Goal: Find specific page/section: Find specific page/section

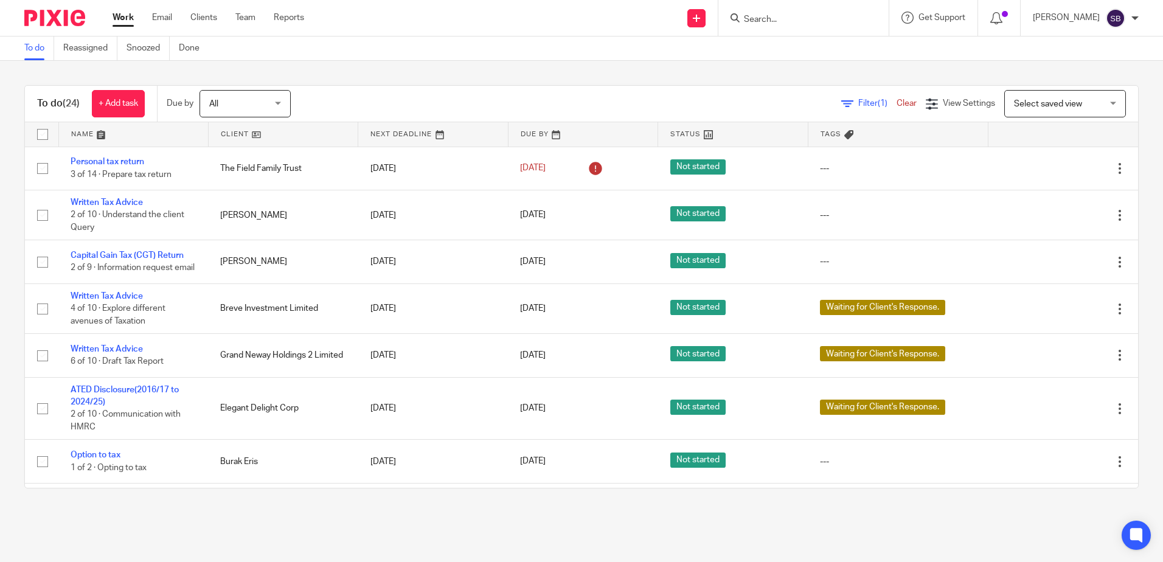
click at [791, 23] on input "Search" at bounding box center [796, 20] width 109 height 11
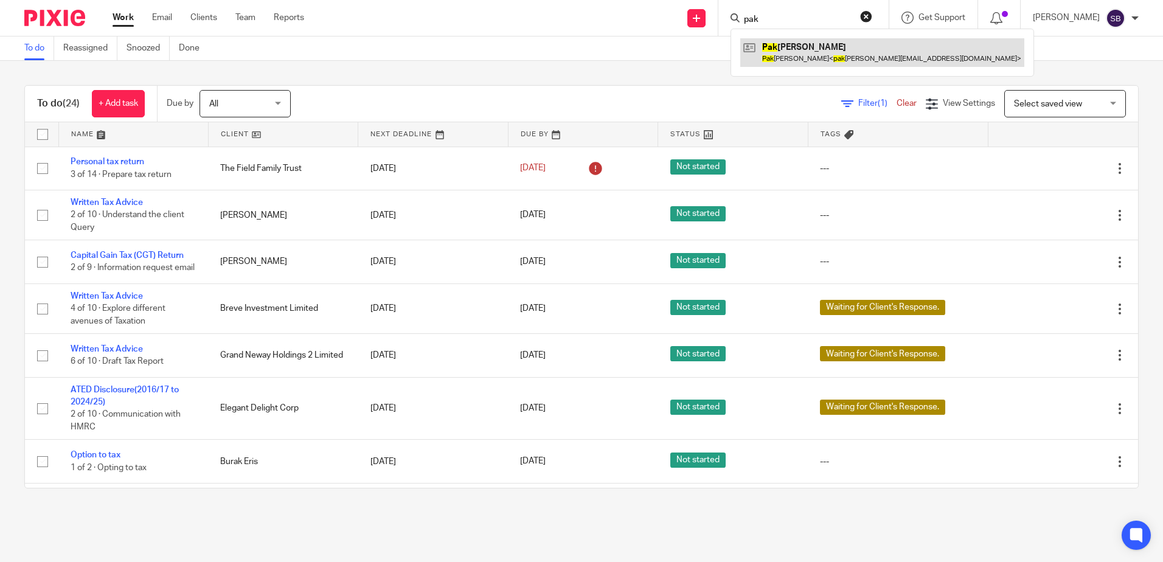
type input "pak"
click at [811, 57] on link at bounding box center [882, 52] width 284 height 28
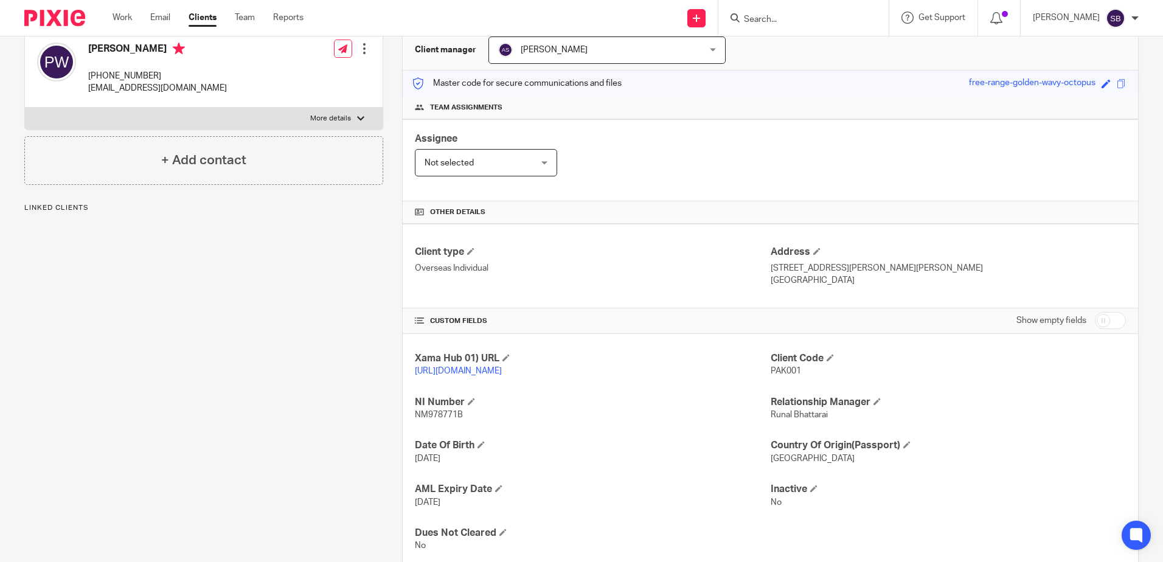
scroll to position [167, 0]
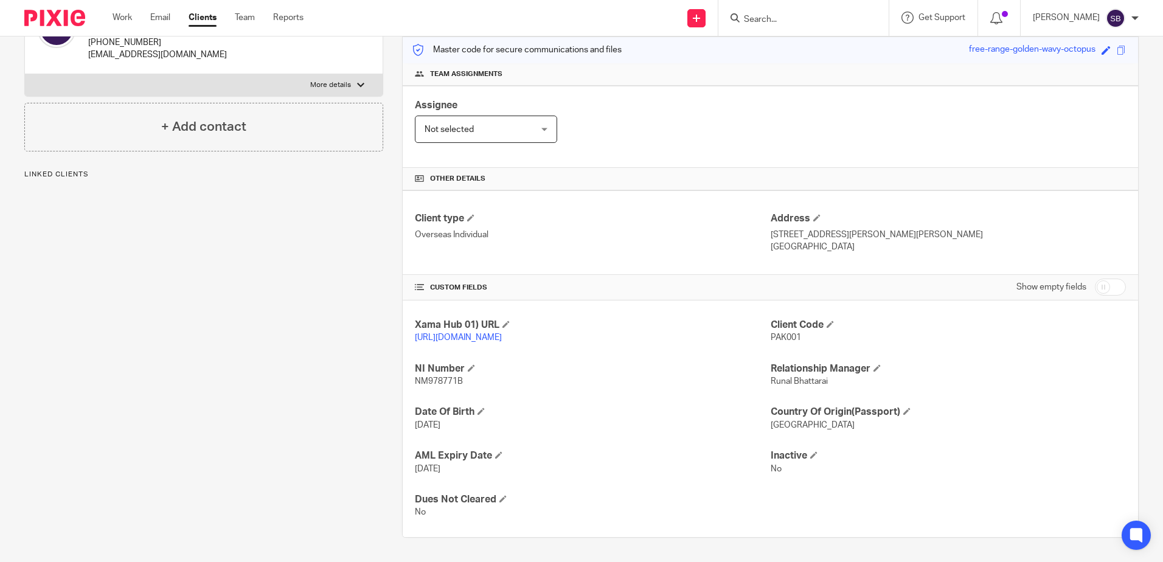
click at [450, 378] on span "NM978771B" at bounding box center [439, 381] width 48 height 9
drag, startPoint x: 450, startPoint y: 378, endPoint x: 846, endPoint y: 449, distance: 402.2
click at [846, 449] on div "Xama Hub 01) URL https://platform.xamatech.com/portal/crm/clients/27d8ae90-8a3f…" at bounding box center [770, 418] width 735 height 237
click at [819, 427] on span "United Kingdom" at bounding box center [812, 425] width 84 height 9
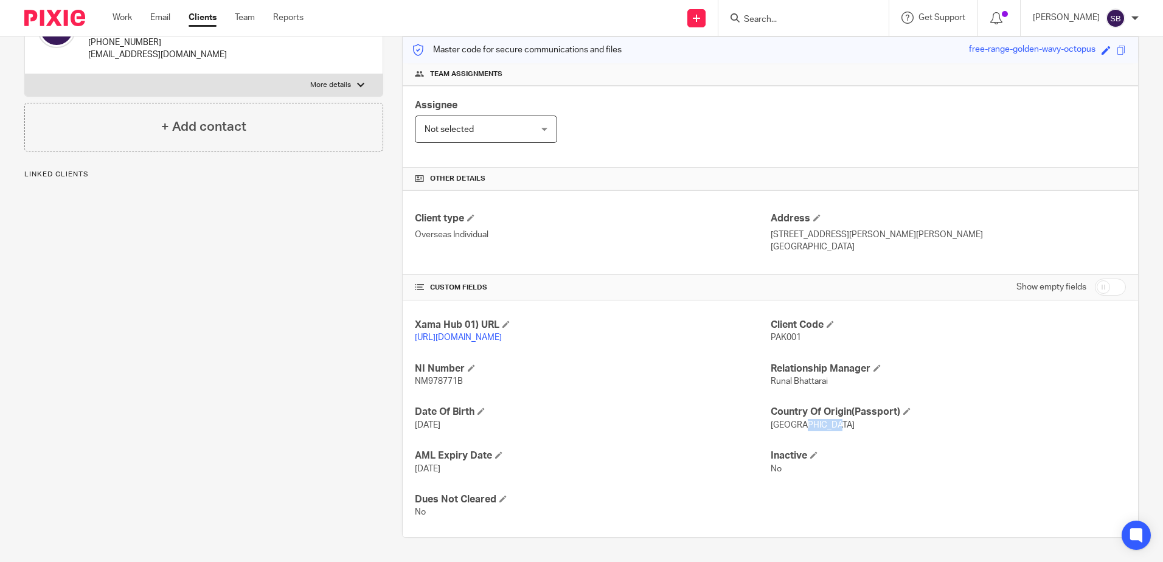
click at [819, 427] on span "United Kingdom" at bounding box center [812, 425] width 84 height 9
drag, startPoint x: 819, startPoint y: 427, endPoint x: 748, endPoint y: 441, distance: 72.5
click at [580, 431] on p "29 Jun 1967" at bounding box center [592, 425] width 355 height 12
